Goal: Task Accomplishment & Management: Complete application form

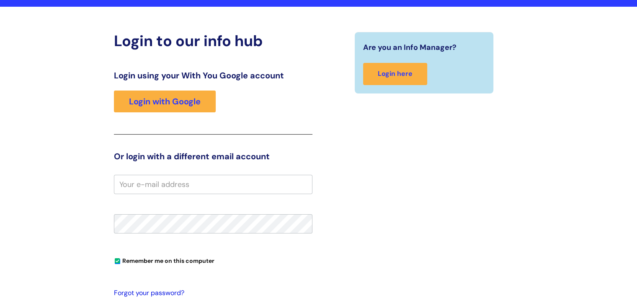
scroll to position [126, 0]
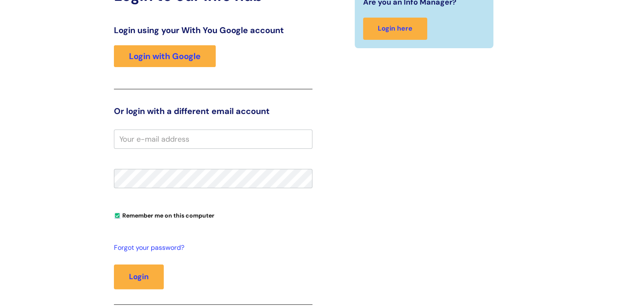
click at [117, 214] on input "Remember me on this computer" at bounding box center [117, 215] width 5 height 5
checkbox input "false"
click at [145, 140] on input "email" at bounding box center [213, 138] width 198 height 19
type input "Taylor.Quate@wearewithyou.org.uk"
click at [114, 264] on button "Login" at bounding box center [139, 276] width 50 height 24
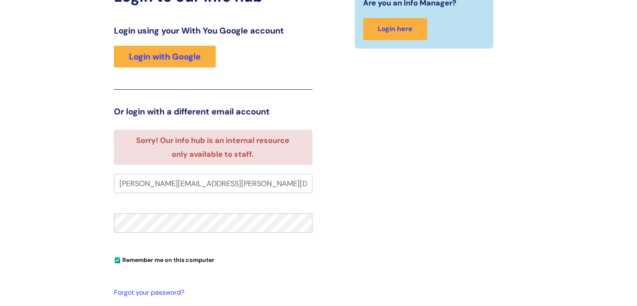
scroll to position [168, 0]
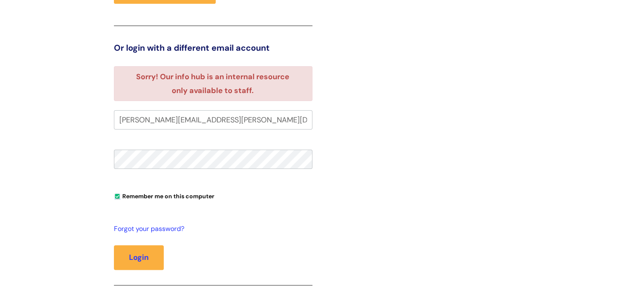
click at [117, 196] on input "Remember me on this computer" at bounding box center [117, 196] width 5 height 5
checkbox input "false"
click at [139, 225] on link "Forgot your password?" at bounding box center [211, 229] width 194 height 12
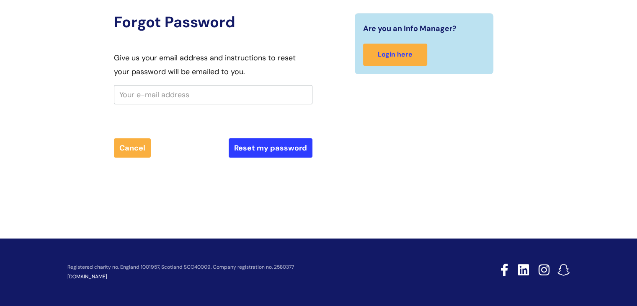
scroll to position [78, 0]
click at [201, 95] on input "text" at bounding box center [213, 94] width 198 height 19
type input "Taylor.Quate@wearewithyou.org.uk"
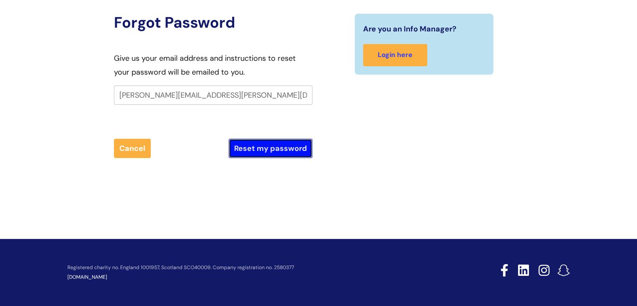
click at [260, 148] on button "Reset my password" at bounding box center [271, 148] width 84 height 19
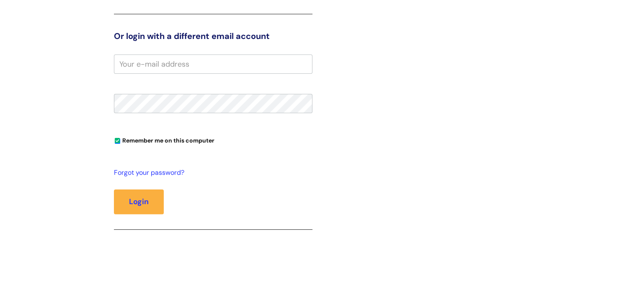
scroll to position [209, 0]
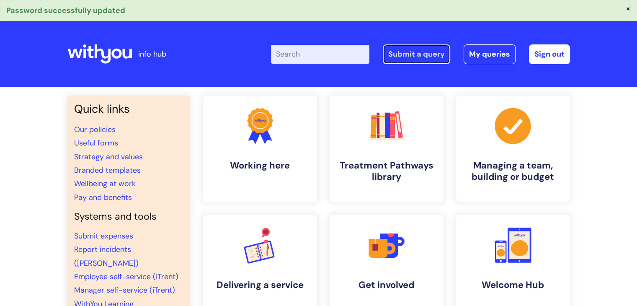
click at [415, 56] on link "Submit a query" at bounding box center [416, 53] width 67 height 19
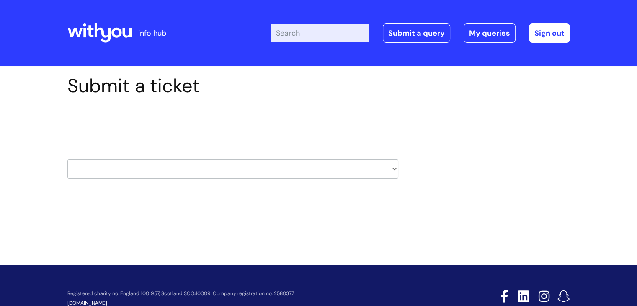
click at [156, 173] on select "HR / People IT and Support Clinical Drug Alerts Finance Accounts Data Support T…" at bounding box center [232, 168] width 331 height 19
select select "it_and_support"
click at [67, 159] on select "HR / People IT and Support Clinical Drug Alerts Finance Accounts Data Support T…" at bounding box center [232, 168] width 331 height 19
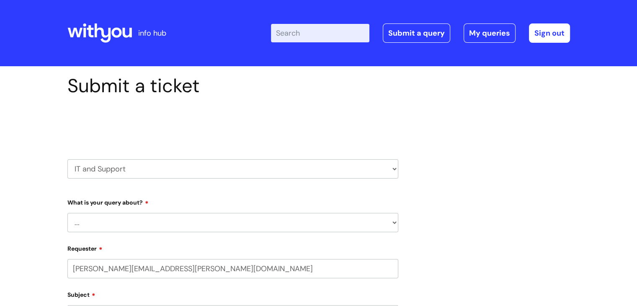
select select "80004286530"
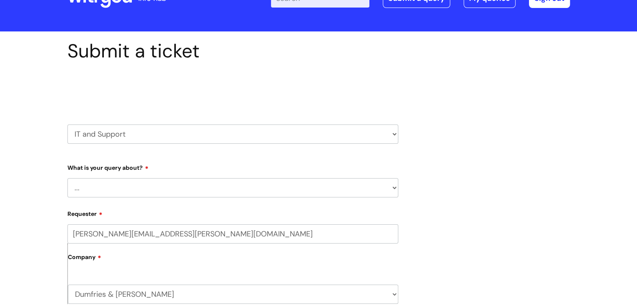
scroll to position [84, 0]
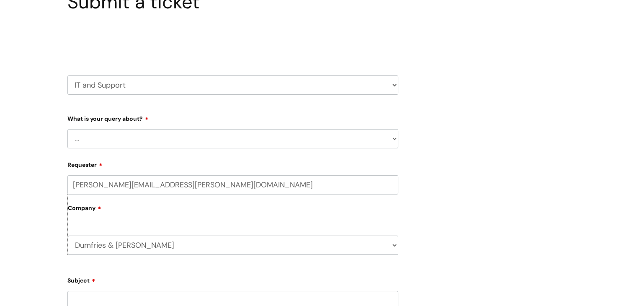
click at [143, 142] on select "... Mobile Phone Reset & MFA Accounts, Starters and Leavers IT Hardware issue I…" at bounding box center [232, 138] width 331 height 19
select select "Accounts, Starters and Leavers"
click at [67, 129] on select "... Mobile Phone Reset & MFA Accounts, Starters and Leavers IT Hardware issue I…" at bounding box center [232, 138] width 331 height 19
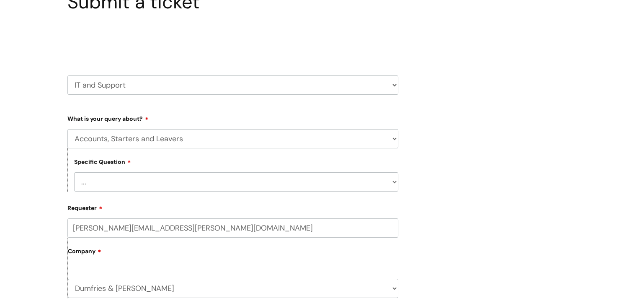
click at [117, 178] on select "... I have a new starter I have a leaver I need to make a change to an account …" at bounding box center [236, 181] width 324 height 19
select select "I have a question about a leaver"
click at [74, 172] on select "... I have a new starter I have a leaver I need to make a change to an account …" at bounding box center [236, 181] width 324 height 19
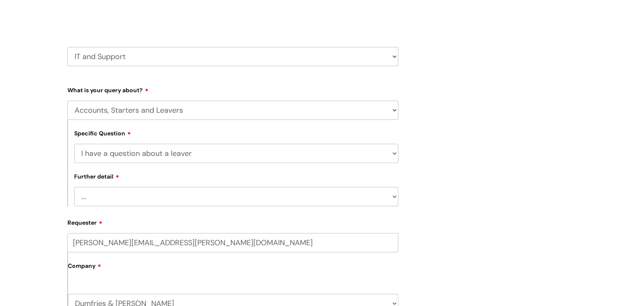
scroll to position [168, 0]
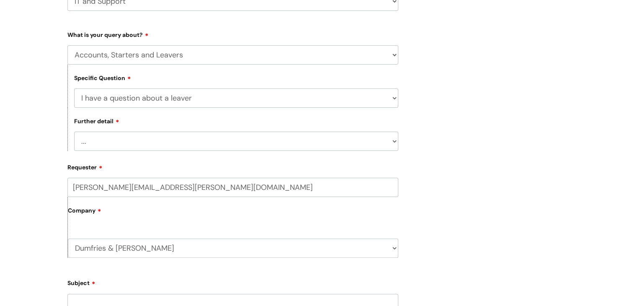
click at [125, 143] on select "... Where do I find a closure form What shall I do with their equipment" at bounding box center [236, 140] width 324 height 19
click at [159, 96] on select "... I have a new starter I have a leaver I need to make a change to an account …" at bounding box center [236, 97] width 324 height 19
click at [136, 55] on select "... Mobile Phone Reset & MFA Accounts, Starters and Leavers IT Hardware issue I…" at bounding box center [232, 54] width 331 height 19
click at [209, 36] on label "What is your query about?" at bounding box center [232, 33] width 331 height 10
click at [147, 139] on select "... Where do I find a closure form What shall I do with their equipment" at bounding box center [236, 140] width 324 height 19
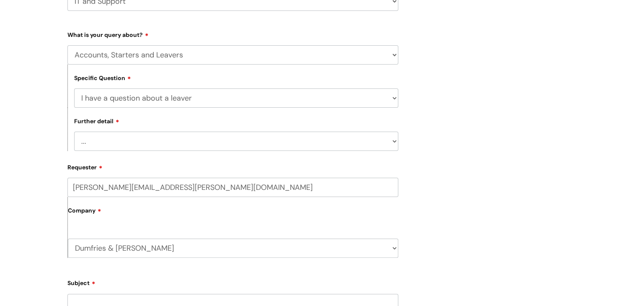
click at [154, 98] on select "... I have a new starter I have a leaver I need to make a change to an account …" at bounding box center [236, 97] width 324 height 19
select select
click at [74, 88] on select "... I have a new starter I have a leaver I need to make a change to an account …" at bounding box center [236, 97] width 324 height 19
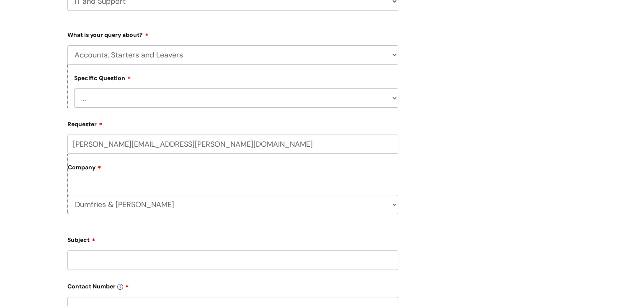
click at [141, 62] on select "... Mobile Phone Reset & MFA Accounts, Starters and Leavers IT Hardware issue I…" at bounding box center [232, 54] width 331 height 19
select select "Something Else"
click at [67, 45] on select "... Mobile Phone Reset & MFA Accounts, Starters and Leavers IT Hardware issue I…" at bounding box center [232, 54] width 331 height 19
click at [111, 106] on select "... My problem is not listed" at bounding box center [236, 97] width 324 height 19
select select "My problem is not listed"
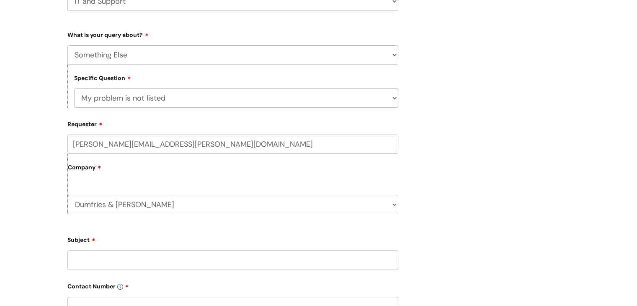
click at [74, 88] on select "... My problem is not listed" at bounding box center [236, 97] width 324 height 19
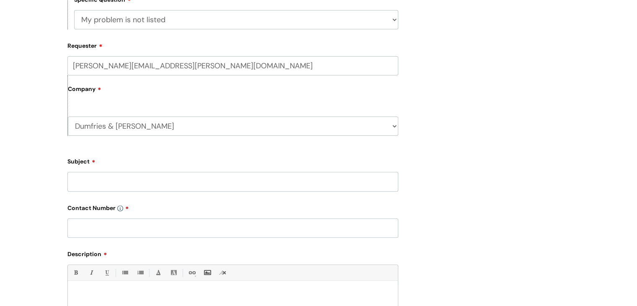
scroll to position [251, 0]
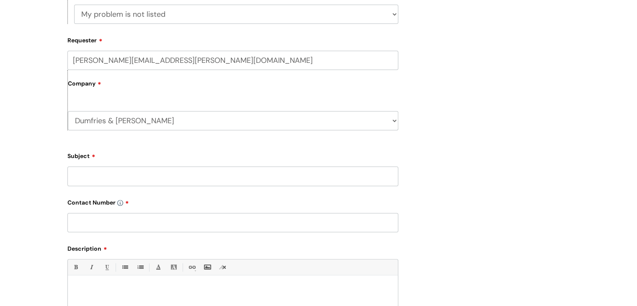
click at [109, 176] on input "Subject" at bounding box center [232, 175] width 331 height 19
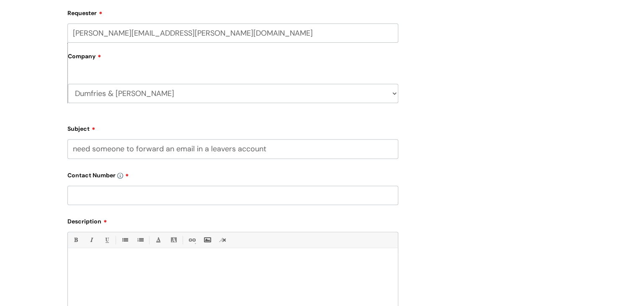
scroll to position [293, 0]
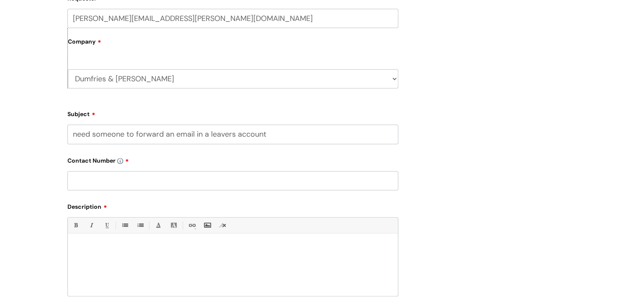
click at [194, 134] on input "need someone to forward an email in a leavers account" at bounding box center [232, 133] width 331 height 19
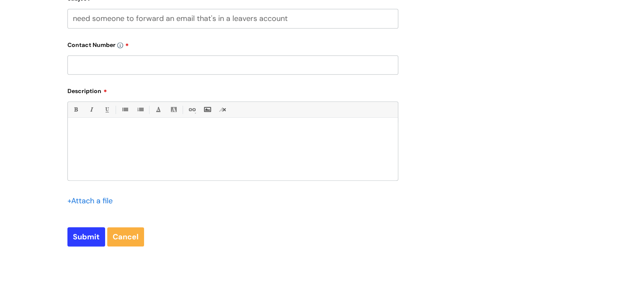
scroll to position [419, 0]
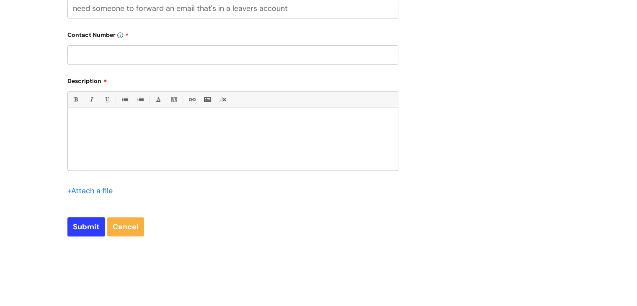
type input "need someone to forward an email that's in a leavers account"
click at [95, 59] on input "text" at bounding box center [232, 54] width 331 height 19
click at [122, 137] on div at bounding box center [233, 141] width 330 height 58
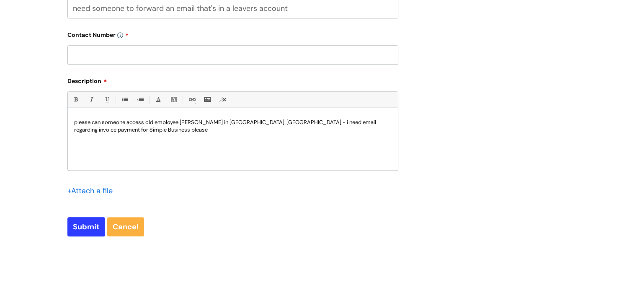
drag, startPoint x: 137, startPoint y: 133, endPoint x: 146, endPoint y: 133, distance: 8.8
click at [138, 133] on p "please can someone access old employee Hazel Smith in Glasgow ,Scotland - i nee…" at bounding box center [232, 126] width 317 height 15
click at [259, 140] on p "please can someone access old employee Hazel Smith in Glasgow ,Scotland - i nee…" at bounding box center [232, 130] width 317 height 23
click at [135, 56] on input "text" at bounding box center [232, 54] width 331 height 19
click at [126, 34] on label "Contact Number" at bounding box center [232, 33] width 331 height 10
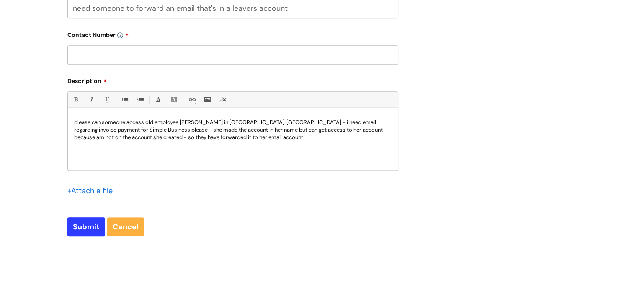
click at [114, 57] on input "text" at bounding box center [232, 54] width 331 height 19
type input "07971070895"
click at [87, 224] on input "Submit" at bounding box center [86, 226] width 38 height 19
type input "Please Wait..."
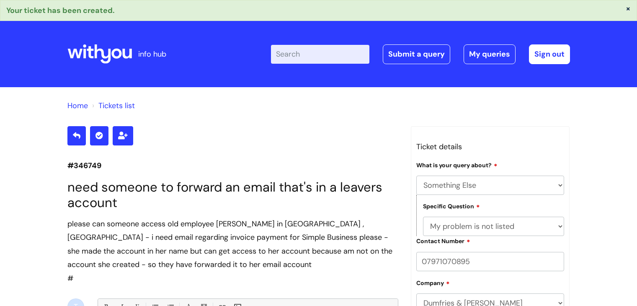
select select "Something Else"
select select "My problem is not listed"
click at [482, 54] on link "My queries" at bounding box center [490, 53] width 52 height 19
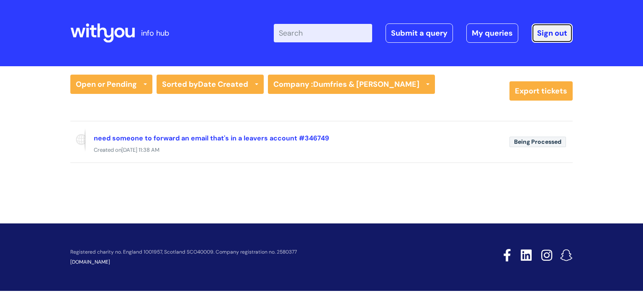
click at [545, 34] on link "Sign out" at bounding box center [552, 32] width 41 height 19
